Goal: Communication & Community: Answer question/provide support

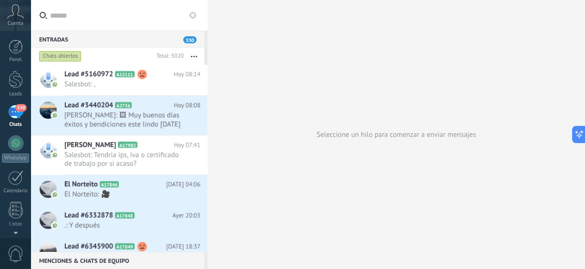
click at [97, 77] on span "Lead #5160972" at bounding box center [88, 75] width 49 height 10
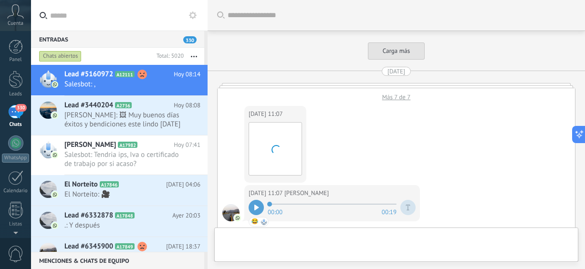
scroll to position [1518, 0]
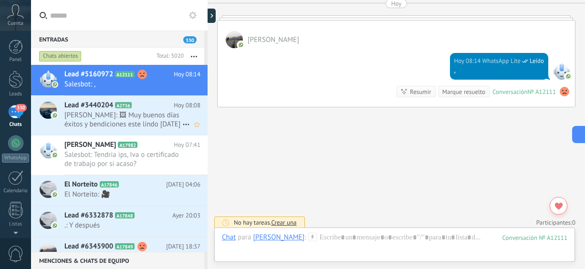
click at [103, 120] on span "[PERSON_NAME]: 🖼 Muy buenos días éxitos y bendiciones este lindo [DATE]" at bounding box center [123, 120] width 118 height 18
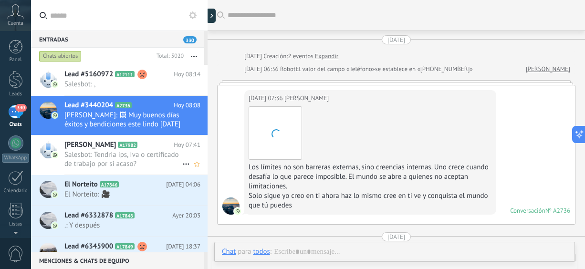
click at [102, 152] on span "Salesbot: Tendria ips, Iva o certificado de trabajo por si acaso?" at bounding box center [123, 159] width 118 height 18
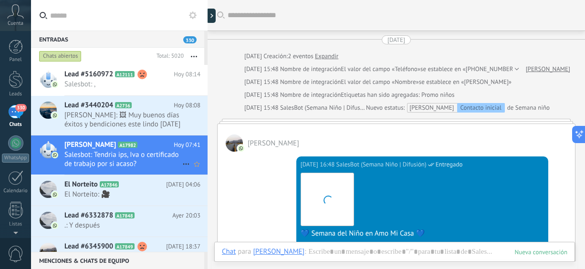
scroll to position [504, 0]
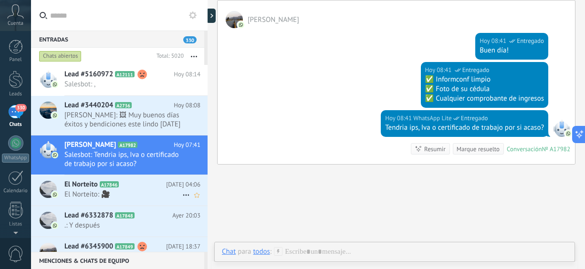
click at [121, 190] on span "El Norteito: 🎥" at bounding box center [123, 194] width 118 height 9
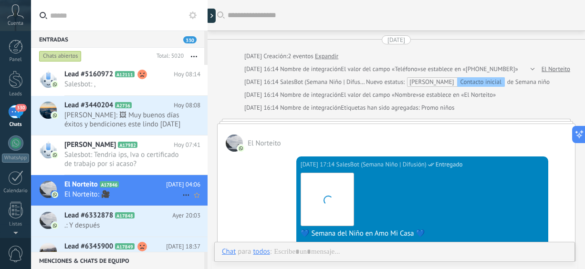
scroll to position [551, 0]
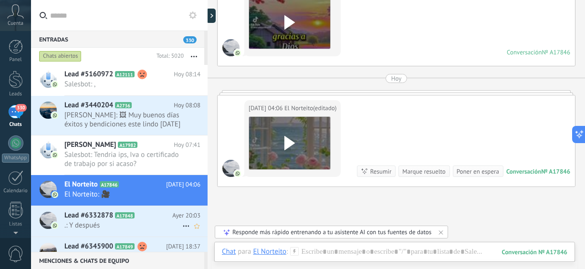
click at [123, 216] on span "A17848" at bounding box center [124, 215] width 19 height 6
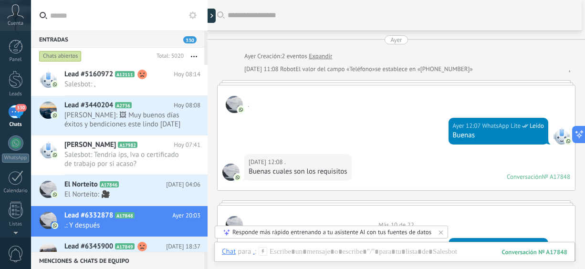
click at [13, 115] on div "330" at bounding box center [15, 112] width 15 height 14
